Goal: Task Accomplishment & Management: Manage account settings

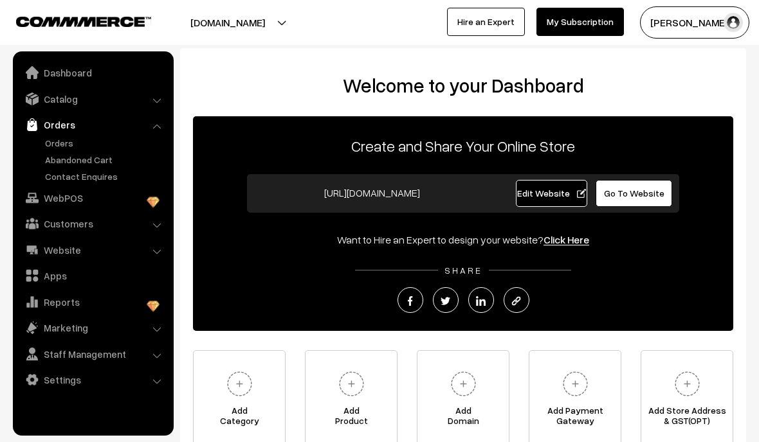
click at [65, 147] on link "Orders" at bounding box center [105, 143] width 127 height 14
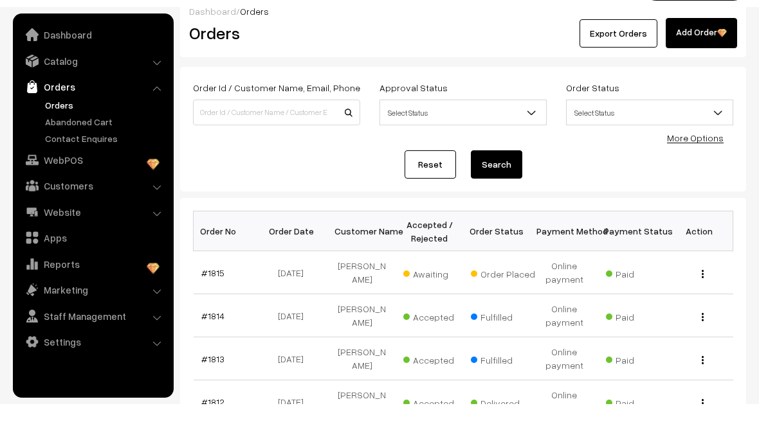
scroll to position [20, 0]
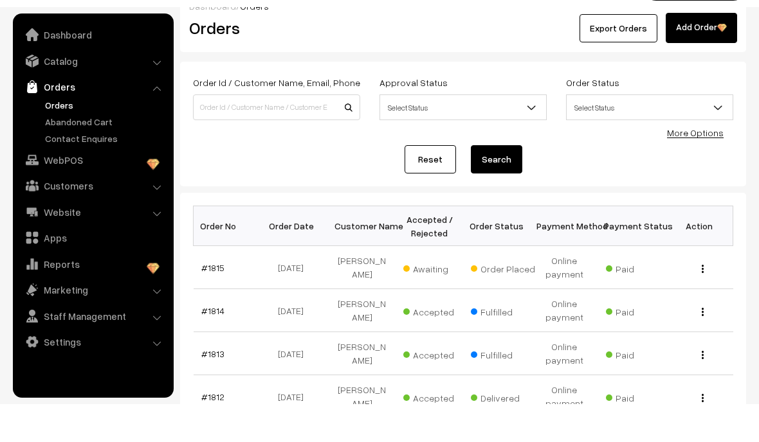
click at [698, 299] on div "View" at bounding box center [699, 306] width 52 height 14
click at [702, 303] on img "button" at bounding box center [703, 307] width 2 height 8
click at [669, 311] on link "View" at bounding box center [644, 325] width 109 height 28
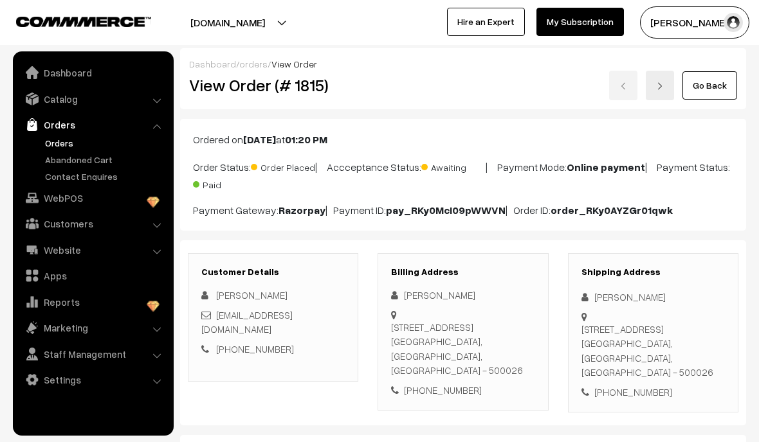
scroll to position [379, 0]
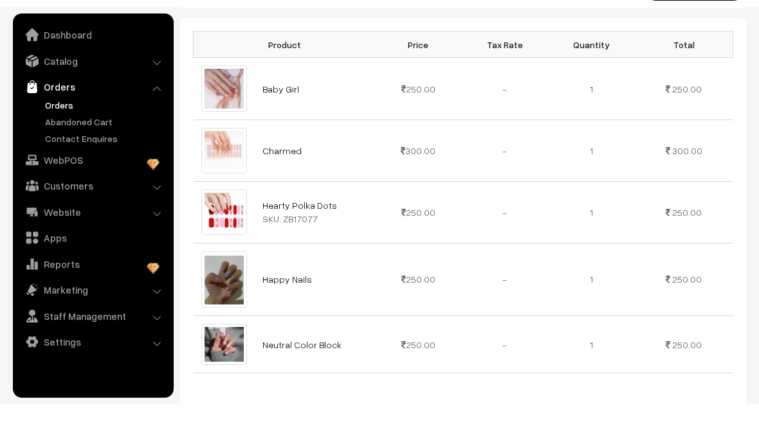
click at [273, 122] on link "Baby Girl" at bounding box center [280, 127] width 37 height 11
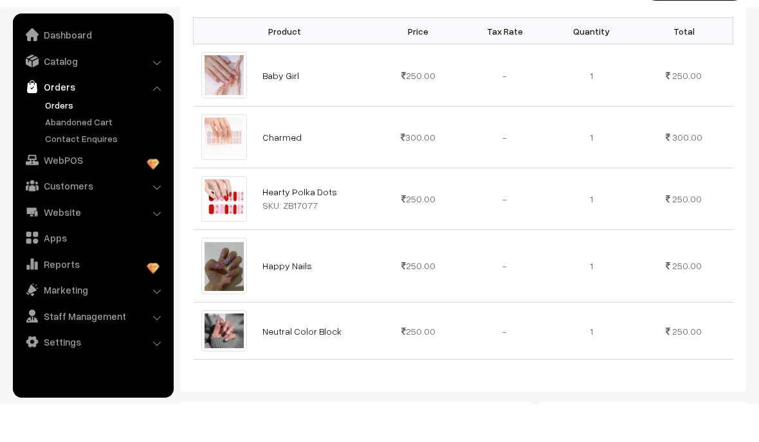
click at [219, 152] on img at bounding box center [224, 175] width 46 height 46
click at [269, 170] on link "Charmed" at bounding box center [281, 175] width 39 height 11
click at [303, 364] on link "Neutral Color Block" at bounding box center [301, 369] width 79 height 11
click at [280, 108] on link "Baby Girl" at bounding box center [280, 113] width 37 height 11
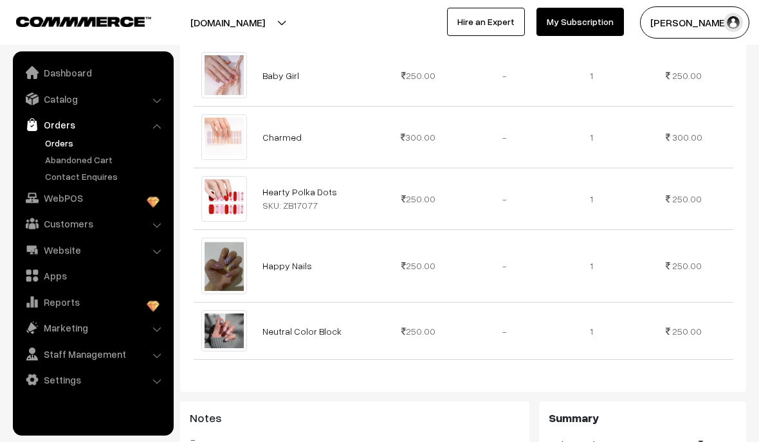
click at [282, 260] on link "Happy Nails" at bounding box center [287, 265] width 50 height 11
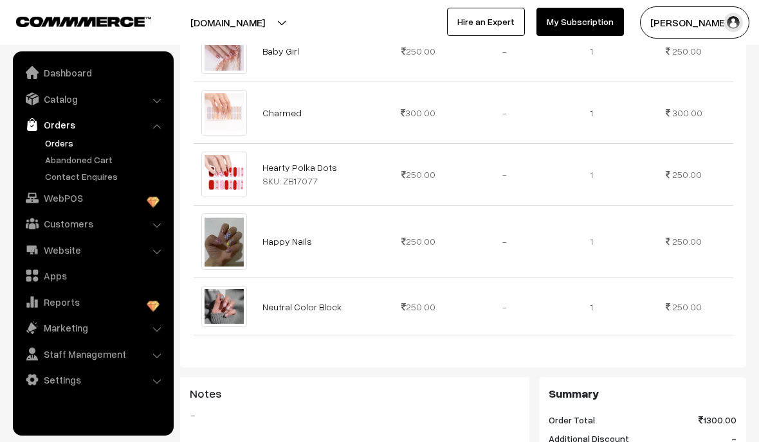
scroll to position [456, 0]
click at [291, 301] on link "Neutral Color Block" at bounding box center [301, 306] width 79 height 11
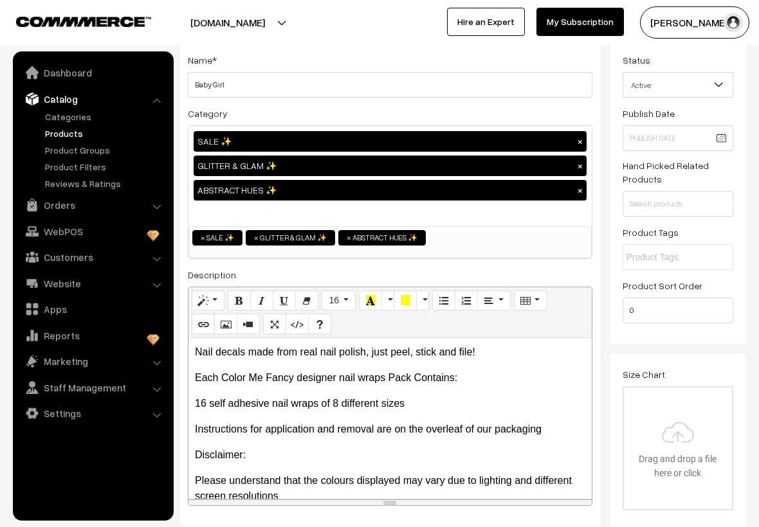
scroll to position [59, 0]
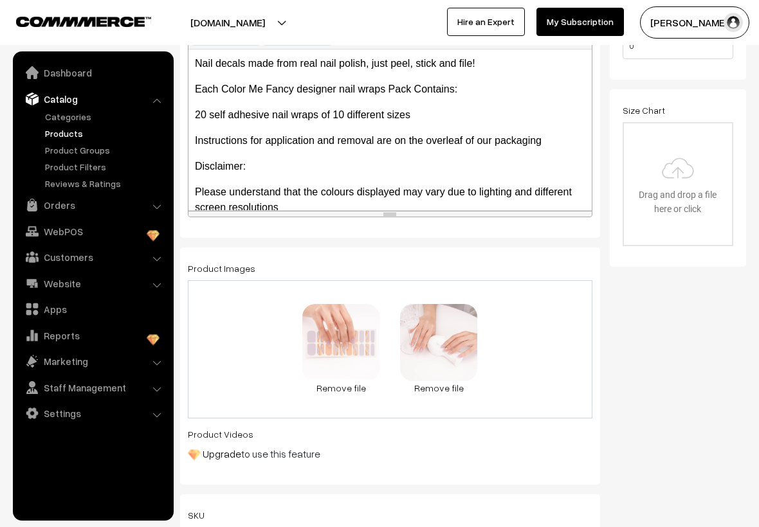
scroll to position [343, 0]
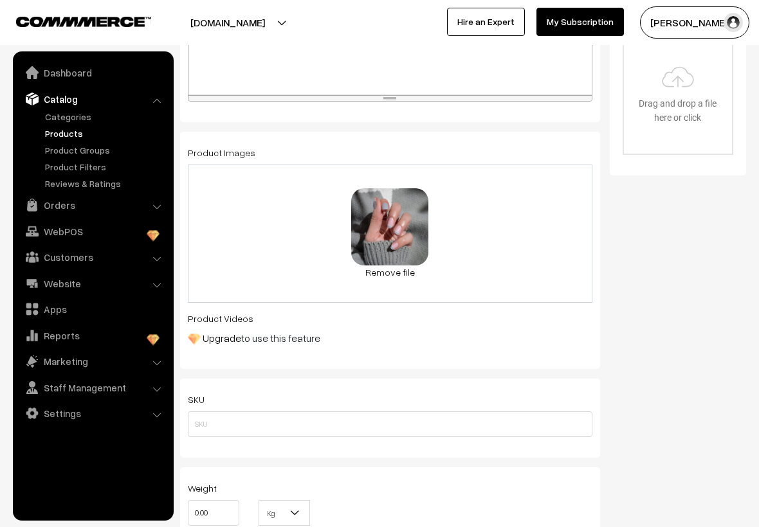
scroll to position [434, 0]
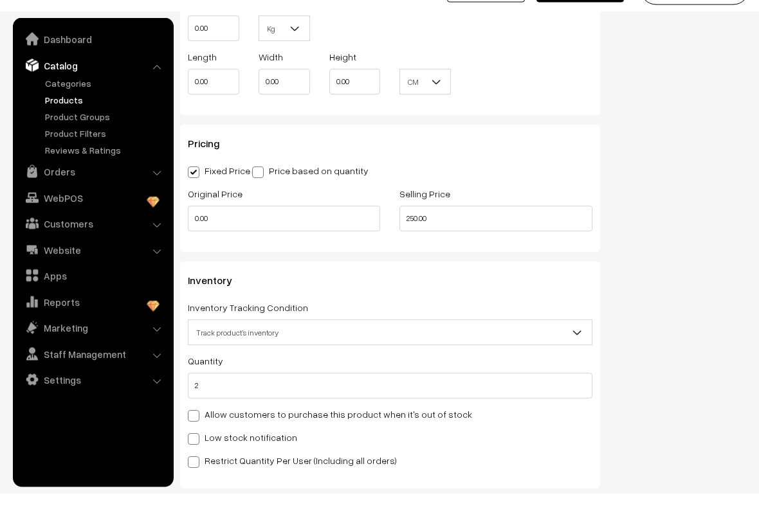
scroll to position [936, 0]
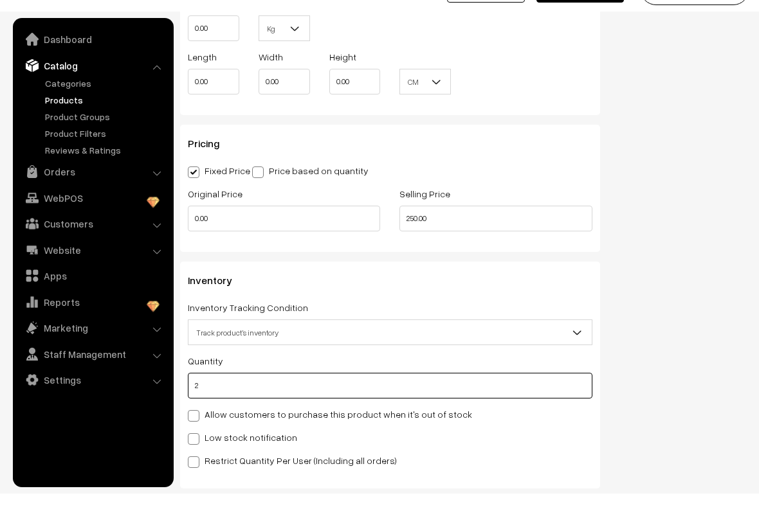
click at [259, 406] on input "2" at bounding box center [390, 419] width 405 height 26
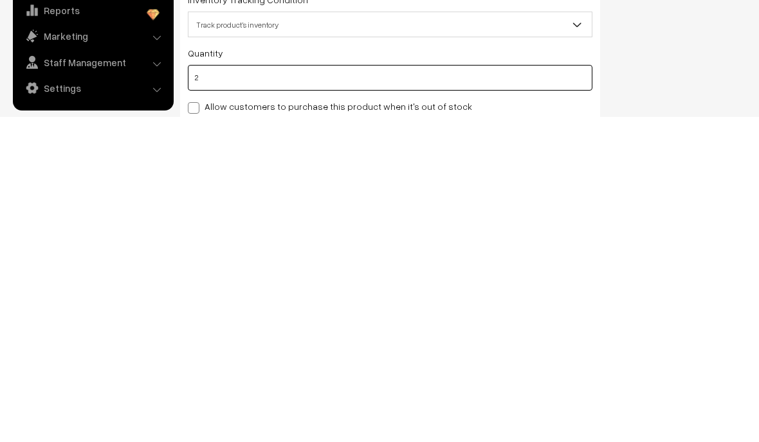
scroll to position [968, 0]
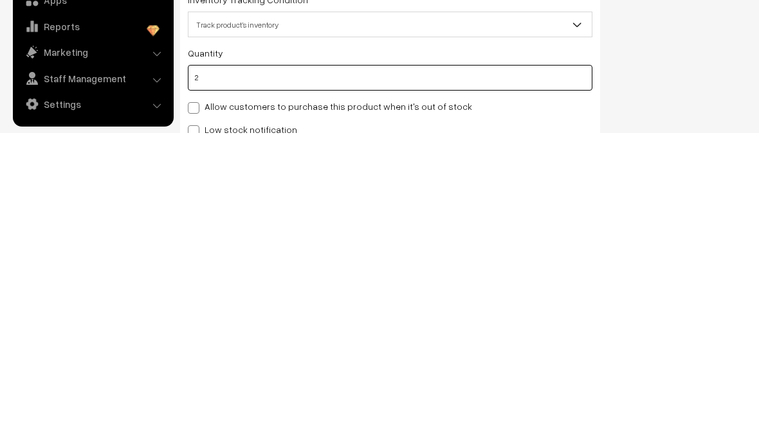
click at [322, 374] on input "2" at bounding box center [390, 387] width 405 height 26
type input "1"
type input "3"
type input "1"
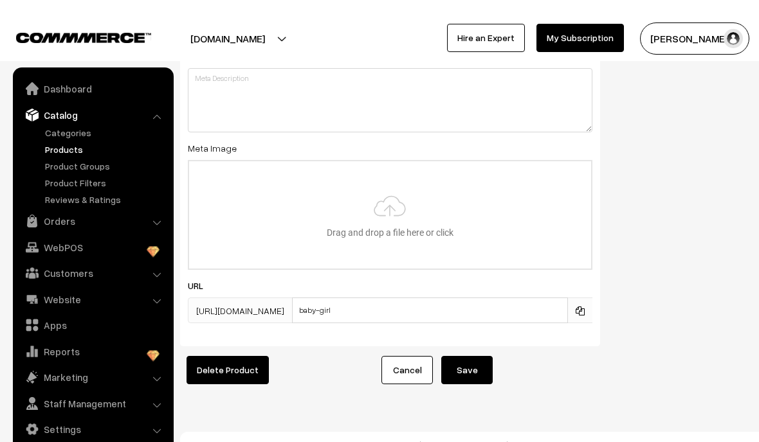
scroll to position [1813, 0]
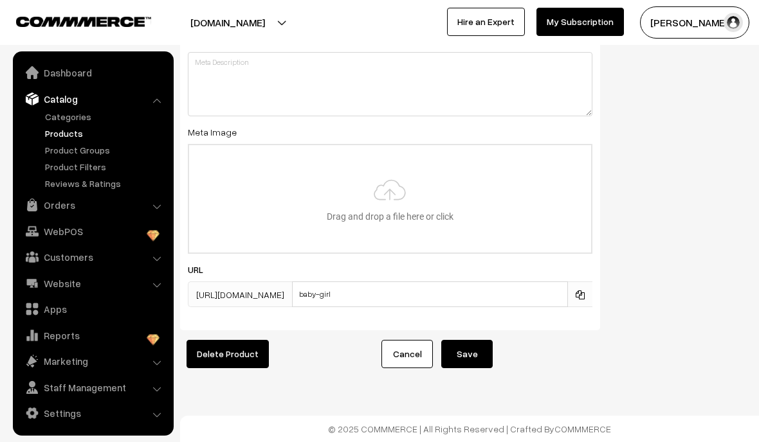
click at [473, 347] on button "Save" at bounding box center [466, 354] width 51 height 28
